Goal: Obtain resource: Download file/media

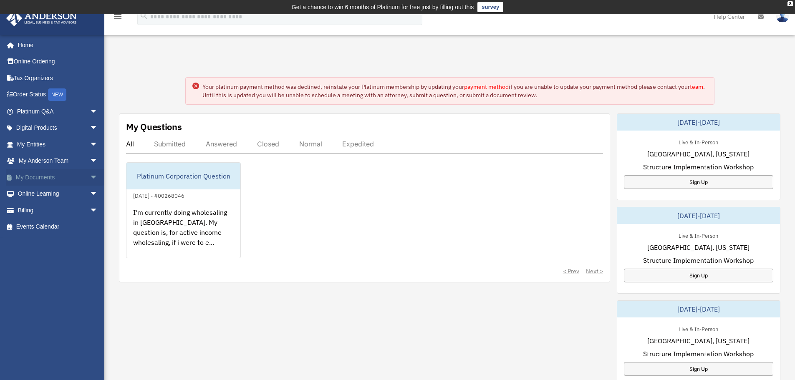
click at [38, 172] on link "My Documents arrow_drop_down" at bounding box center [58, 177] width 105 height 17
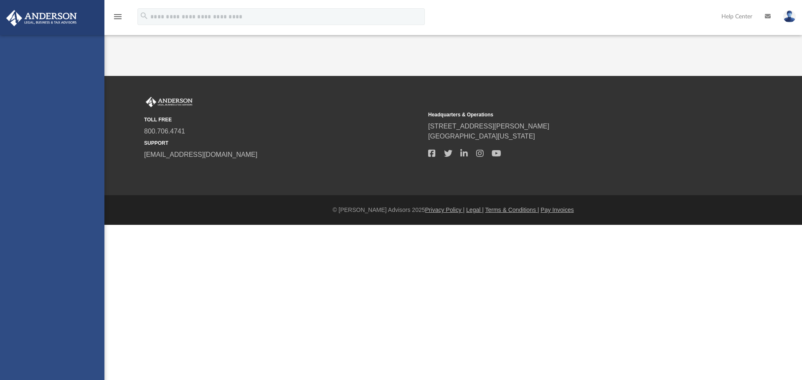
click at [86, 177] on div "[EMAIL_ADDRESS][DOMAIN_NAME] Sign Out [EMAIL_ADDRESS][DOMAIN_NAME] Home Online …" at bounding box center [52, 225] width 104 height 380
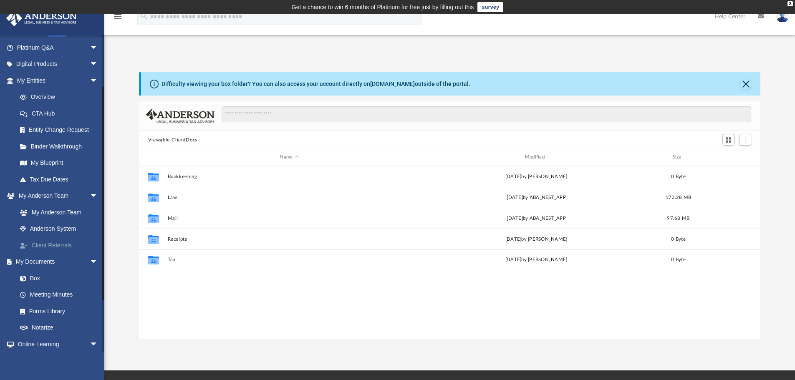
scroll to position [83, 0]
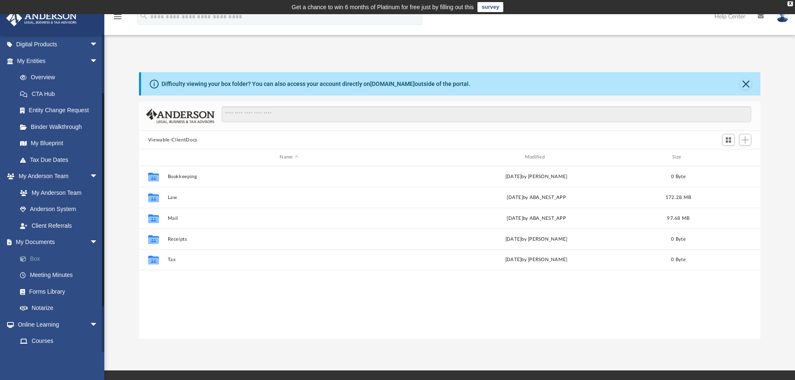
click at [69, 260] on link "Box" at bounding box center [61, 258] width 99 height 17
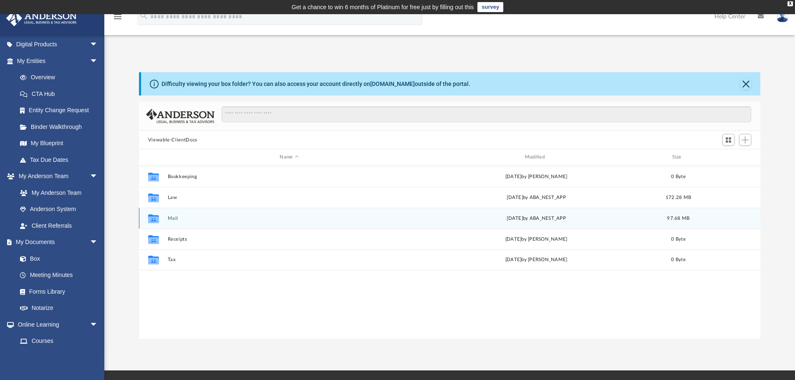
click at [157, 223] on icon "Collaborated Folder" at bounding box center [153, 218] width 13 height 13
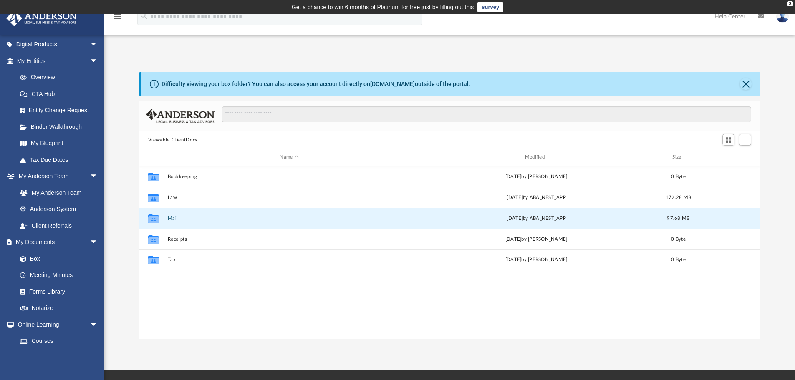
click at [174, 217] on button "Mail" at bounding box center [288, 218] width 243 height 5
click at [173, 217] on button "Mail" at bounding box center [288, 218] width 243 height 5
click at [168, 219] on button "Mail" at bounding box center [288, 218] width 243 height 5
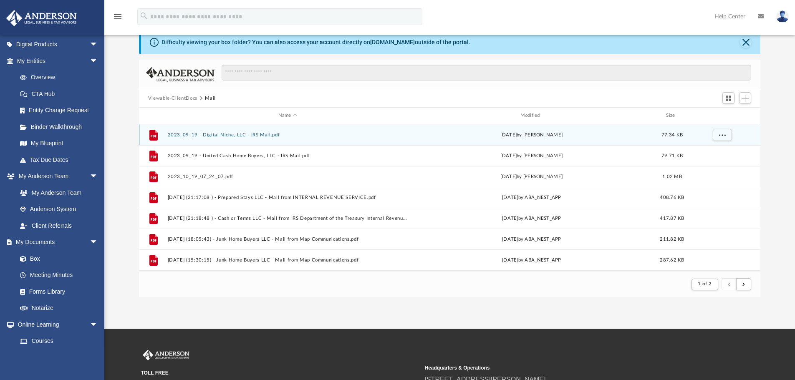
scroll to position [158, 615]
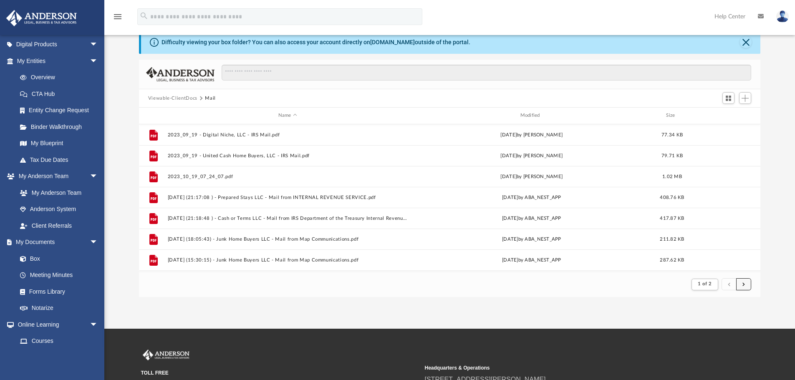
click at [746, 282] on button "submit" at bounding box center [743, 284] width 15 height 12
click at [741, 283] on button "submit" at bounding box center [743, 284] width 15 height 12
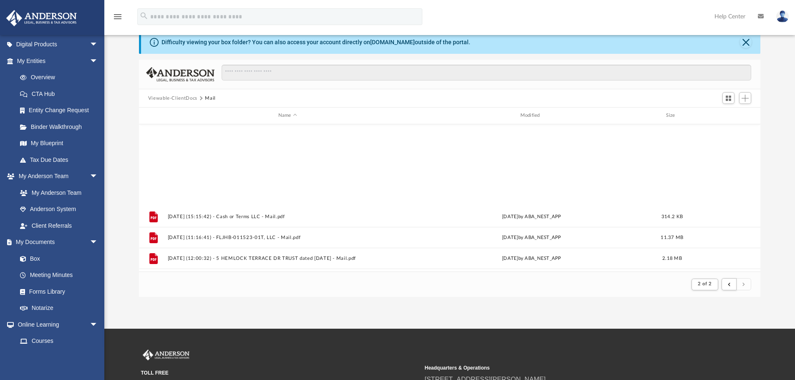
scroll to position [521, 0]
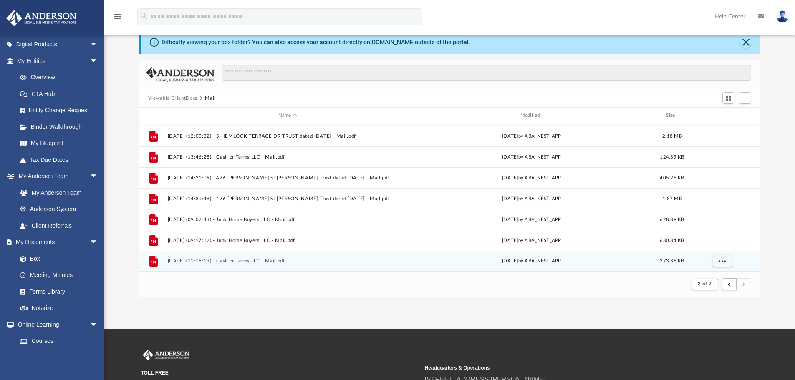
click at [287, 258] on button "[DATE] (11:15:19) - Cash or Terms LLC - Mail.pdf" at bounding box center [287, 260] width 240 height 5
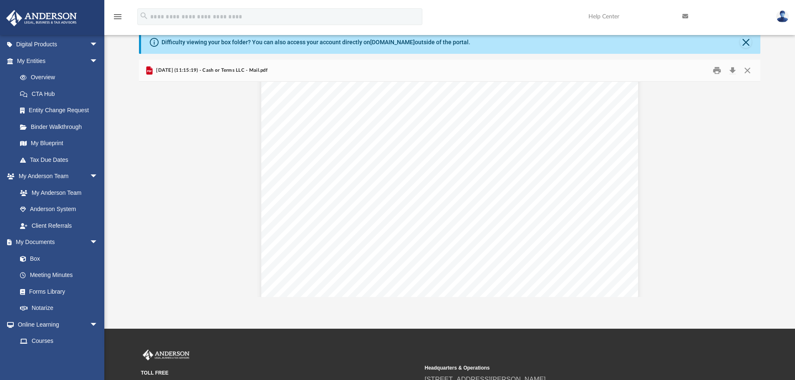
scroll to position [125, 0]
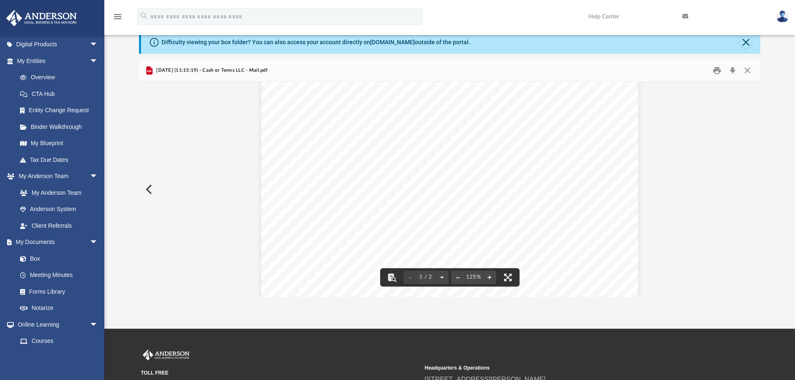
click at [148, 190] on button "Preview" at bounding box center [148, 189] width 18 height 23
click at [152, 192] on button "Preview" at bounding box center [148, 189] width 18 height 23
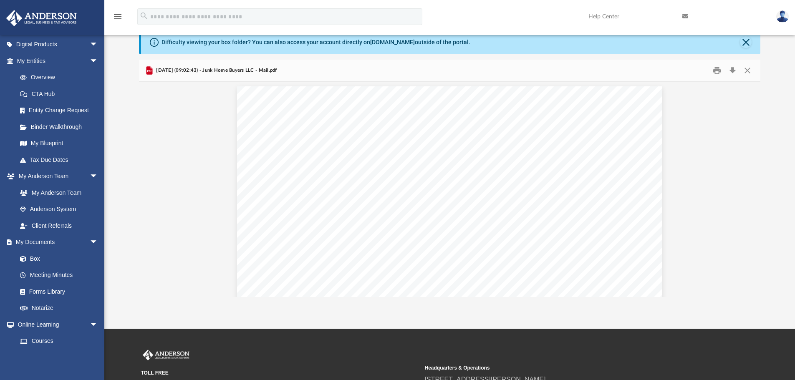
scroll to position [0, 0]
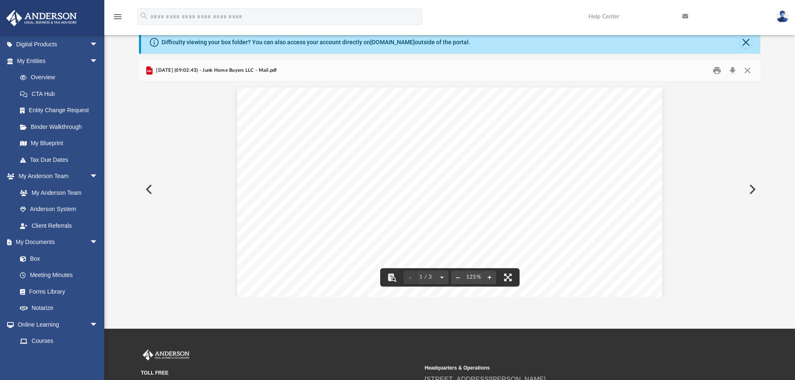
click at [146, 191] on button "Preview" at bounding box center [148, 189] width 18 height 23
click at [145, 189] on button "Preview" at bounding box center [148, 189] width 18 height 23
click at [149, 186] on button "Preview" at bounding box center [148, 189] width 18 height 23
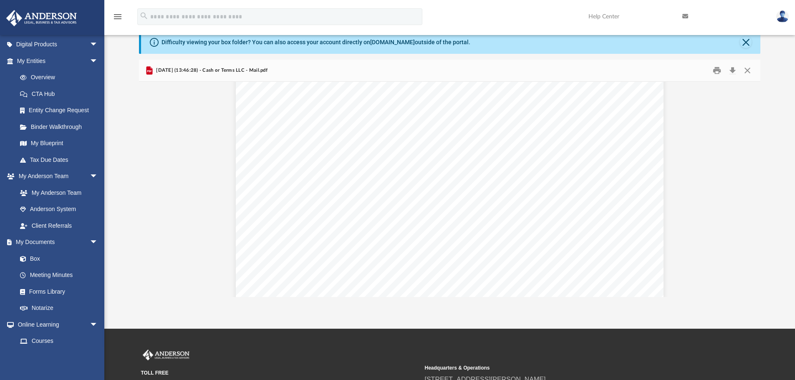
scroll to position [125, 0]
click at [149, 189] on button "Preview" at bounding box center [148, 189] width 18 height 23
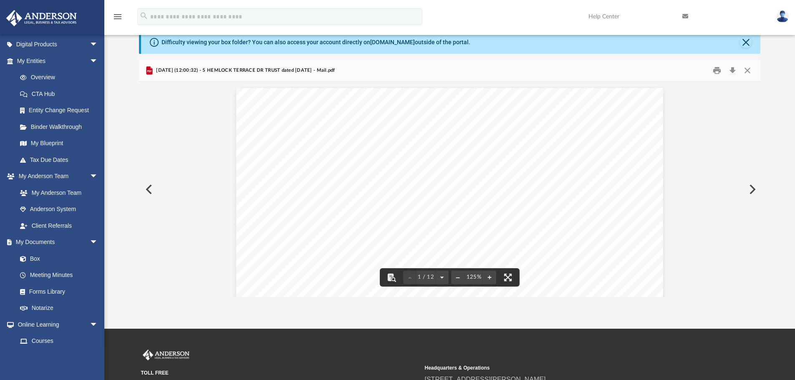
click at [154, 188] on button "Preview" at bounding box center [148, 189] width 18 height 23
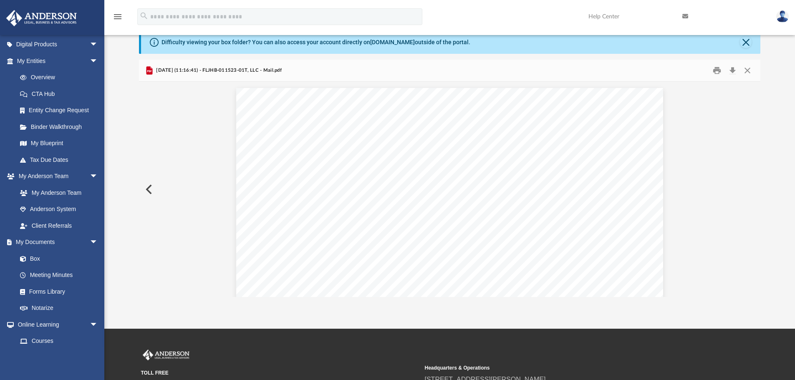
click at [154, 188] on button "Preview" at bounding box center [148, 189] width 18 height 23
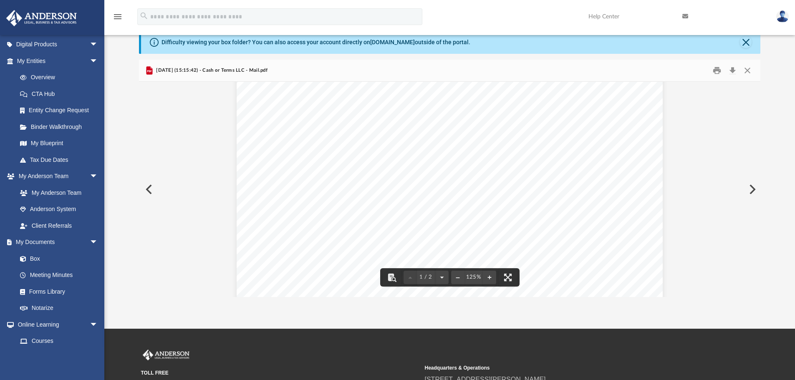
scroll to position [0, 0]
